Goal: Information Seeking & Learning: Learn about a topic

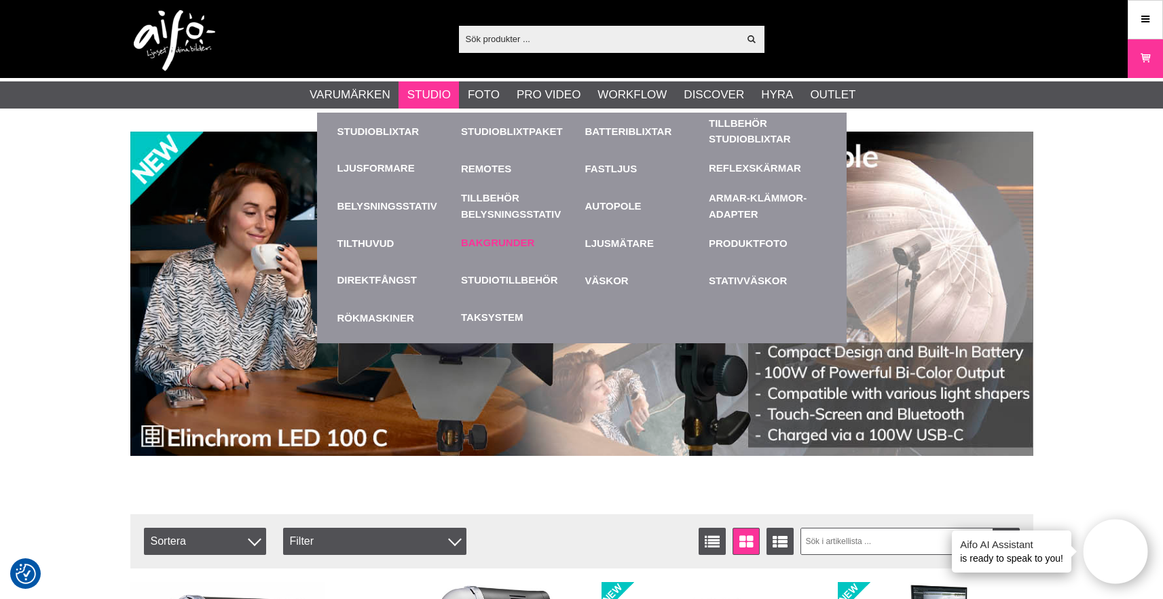
click at [509, 242] on link "Bakgrunder" at bounding box center [497, 244] width 73 height 16
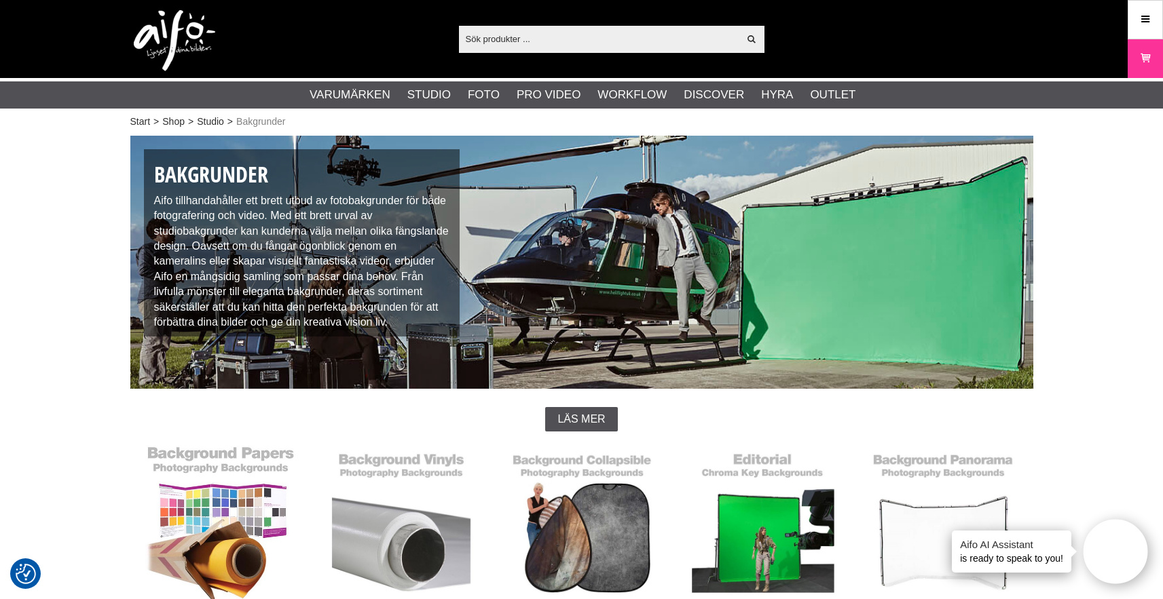
click at [262, 462] on link "Bakgrundspapper" at bounding box center [220, 536] width 181 height 183
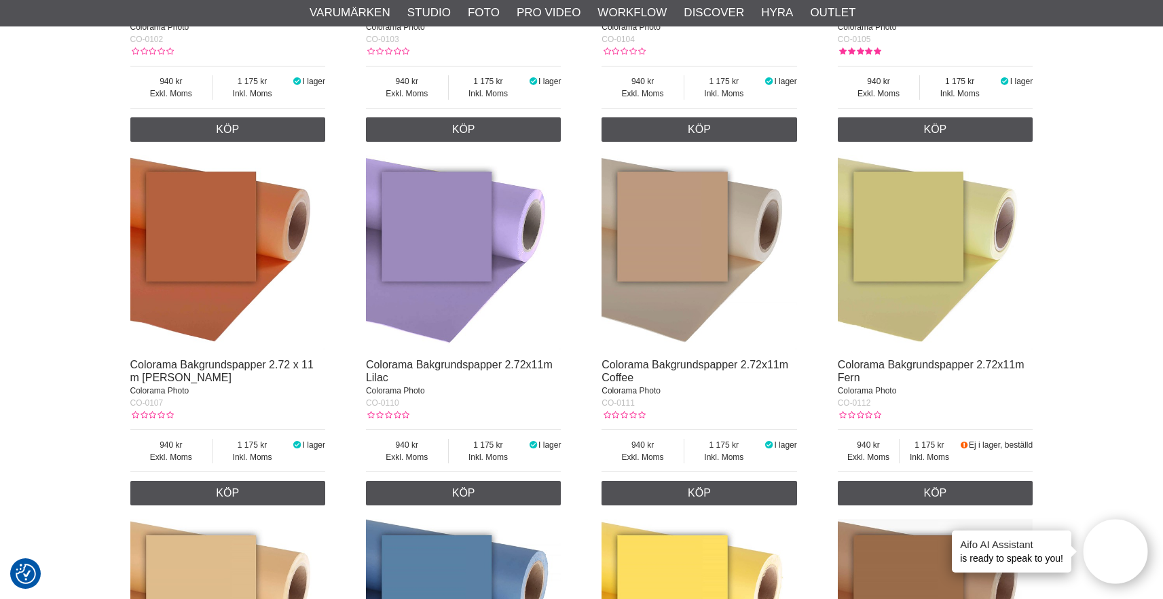
scroll to position [861, 0]
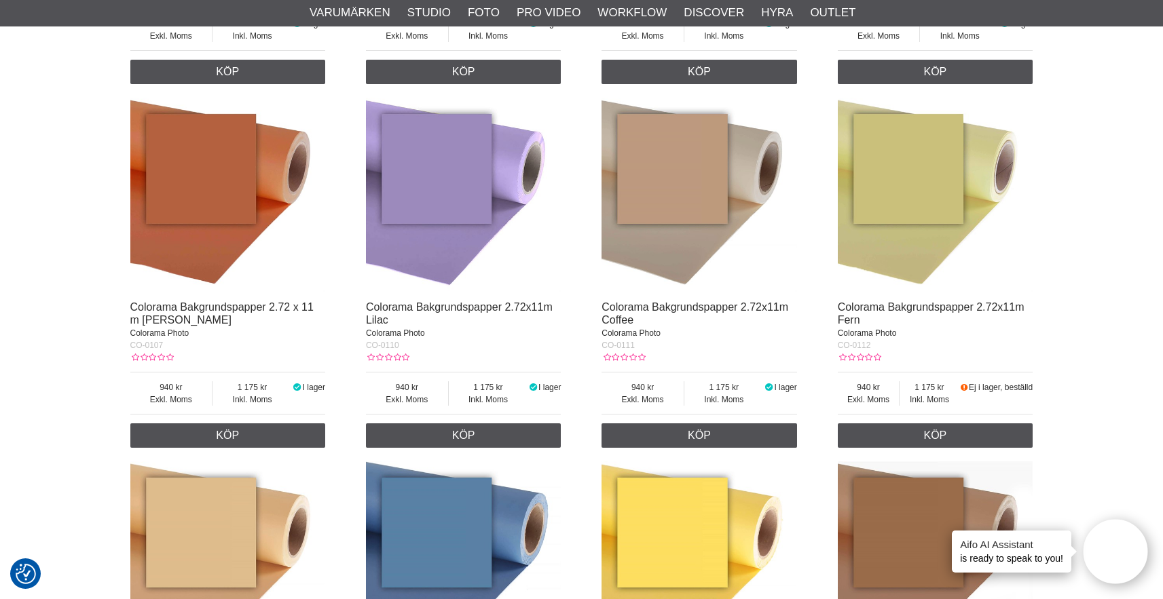
click at [924, 240] on img at bounding box center [935, 195] width 195 height 195
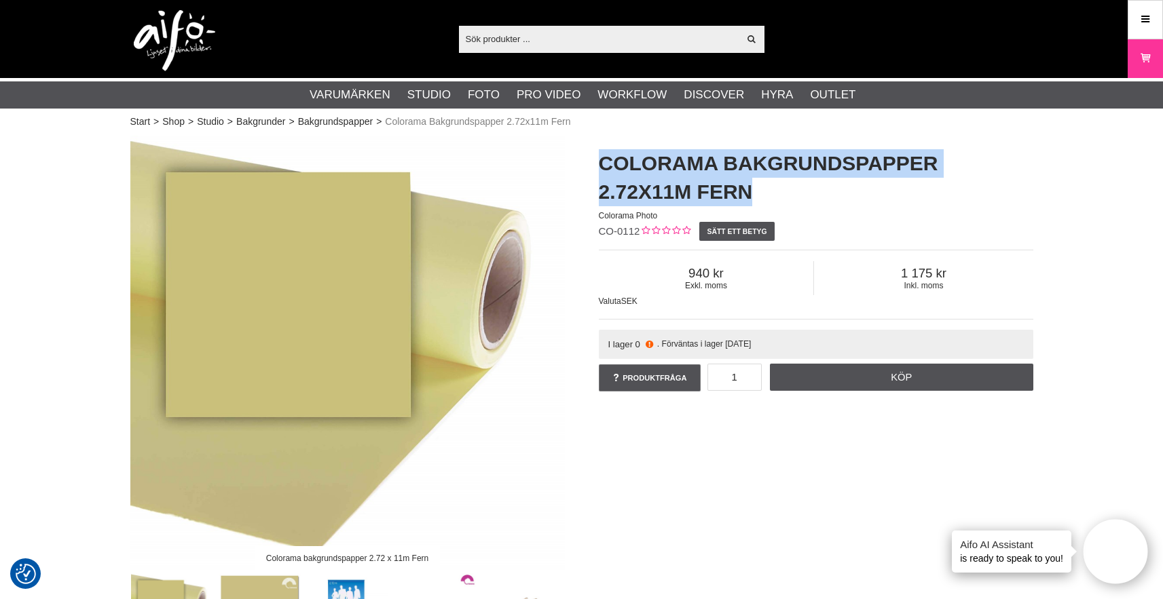
drag, startPoint x: 751, startPoint y: 187, endPoint x: 593, endPoint y: 160, distance: 159.8
click at [599, 164] on h1 "Colorama Bakgrundspapper 2.72x11m Fern" at bounding box center [816, 177] width 434 height 57
copy h1 "Colorama Bakgrundspapper 2.72x11m Fern"
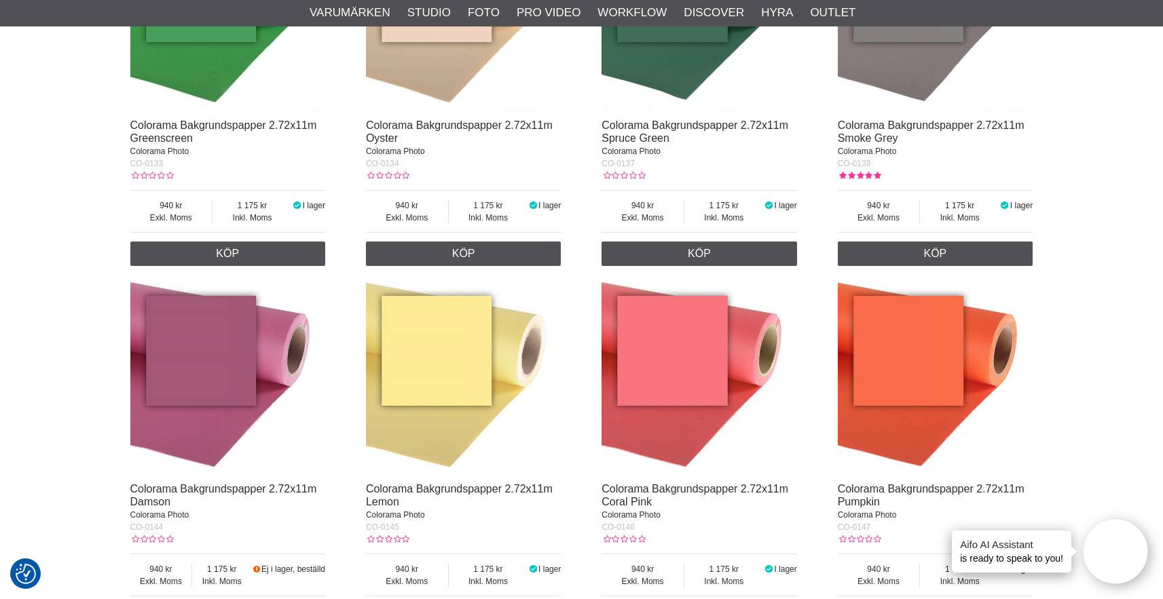
scroll to position [2132, 0]
